Goal: Find specific page/section: Locate item on page

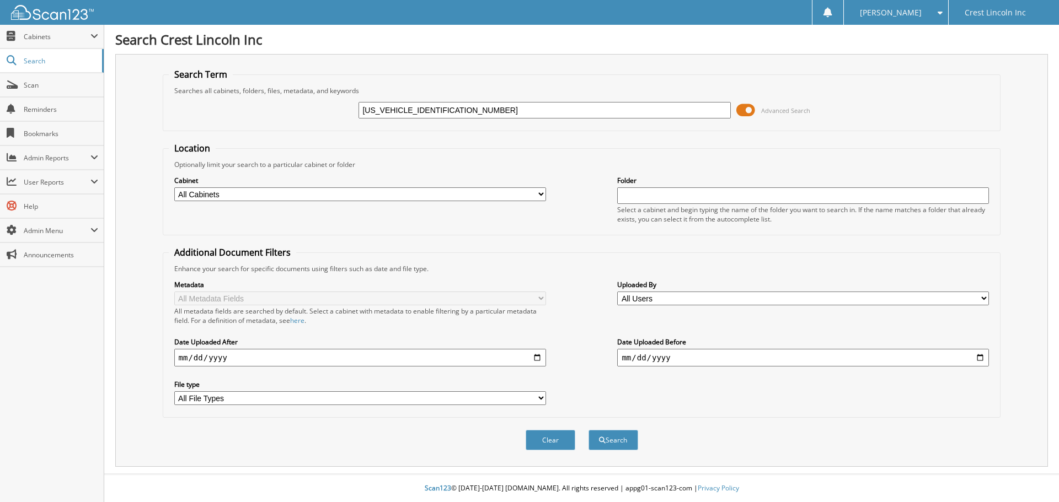
type input "[US_VEHICLE_IDENTIFICATION_NUMBER]"
click at [755, 108] on span "Advanced Search" at bounding box center [773, 110] width 74 height 17
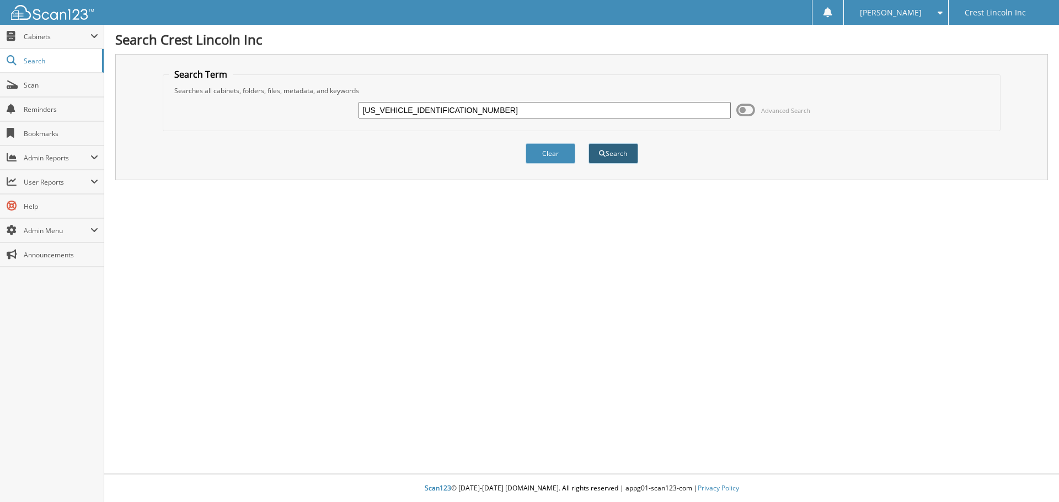
click at [611, 151] on button "Search" at bounding box center [613, 153] width 50 height 20
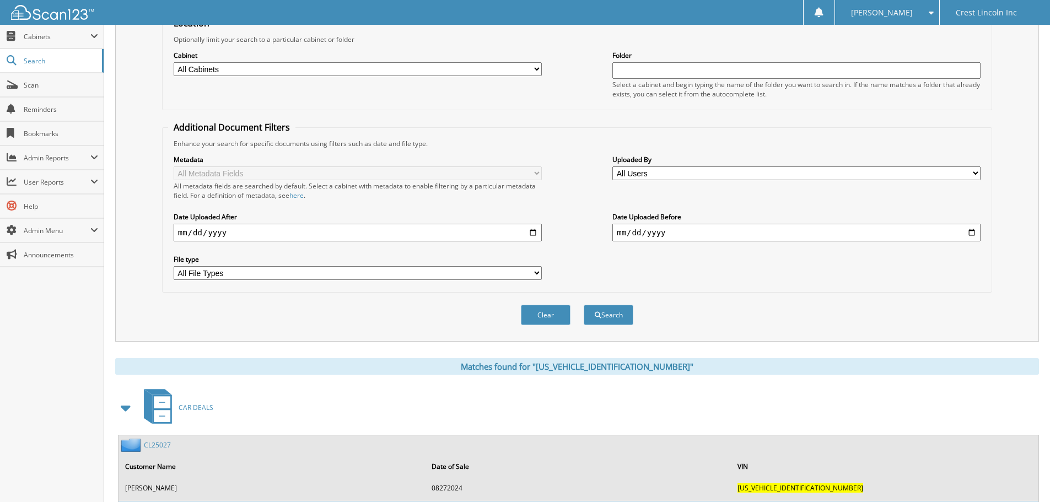
scroll to position [331, 0]
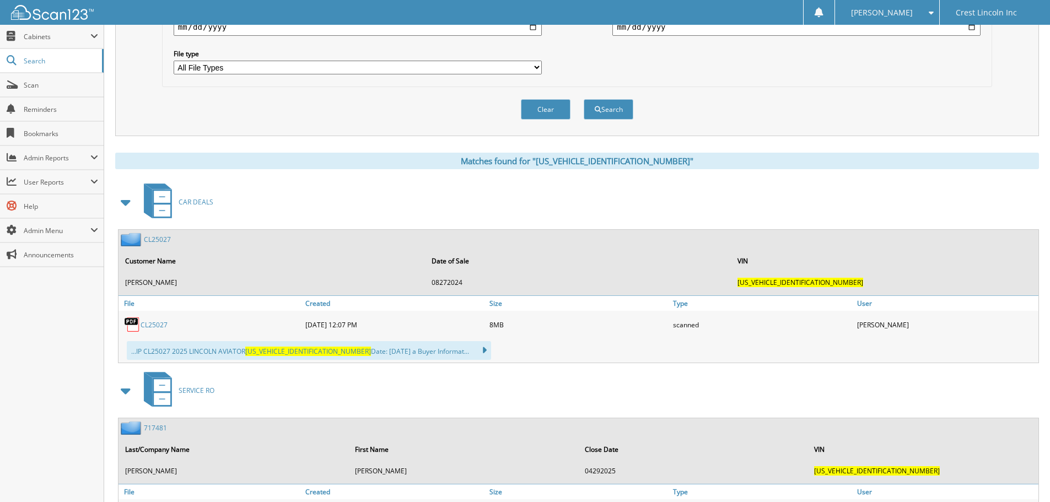
click at [162, 238] on link "CL25027" at bounding box center [157, 239] width 27 height 9
